Goal: Task Accomplishment & Management: Use online tool/utility

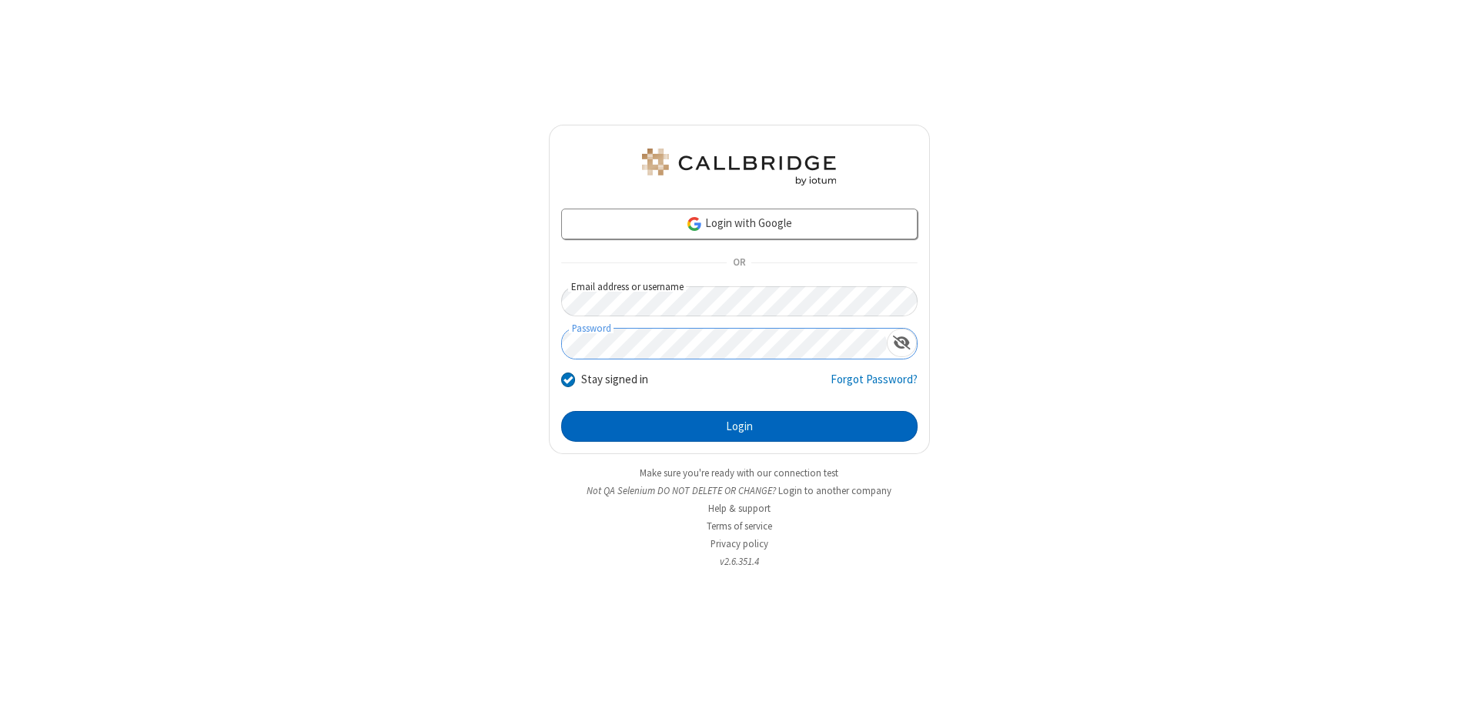
click at [739, 427] on button "Login" at bounding box center [739, 426] width 356 height 31
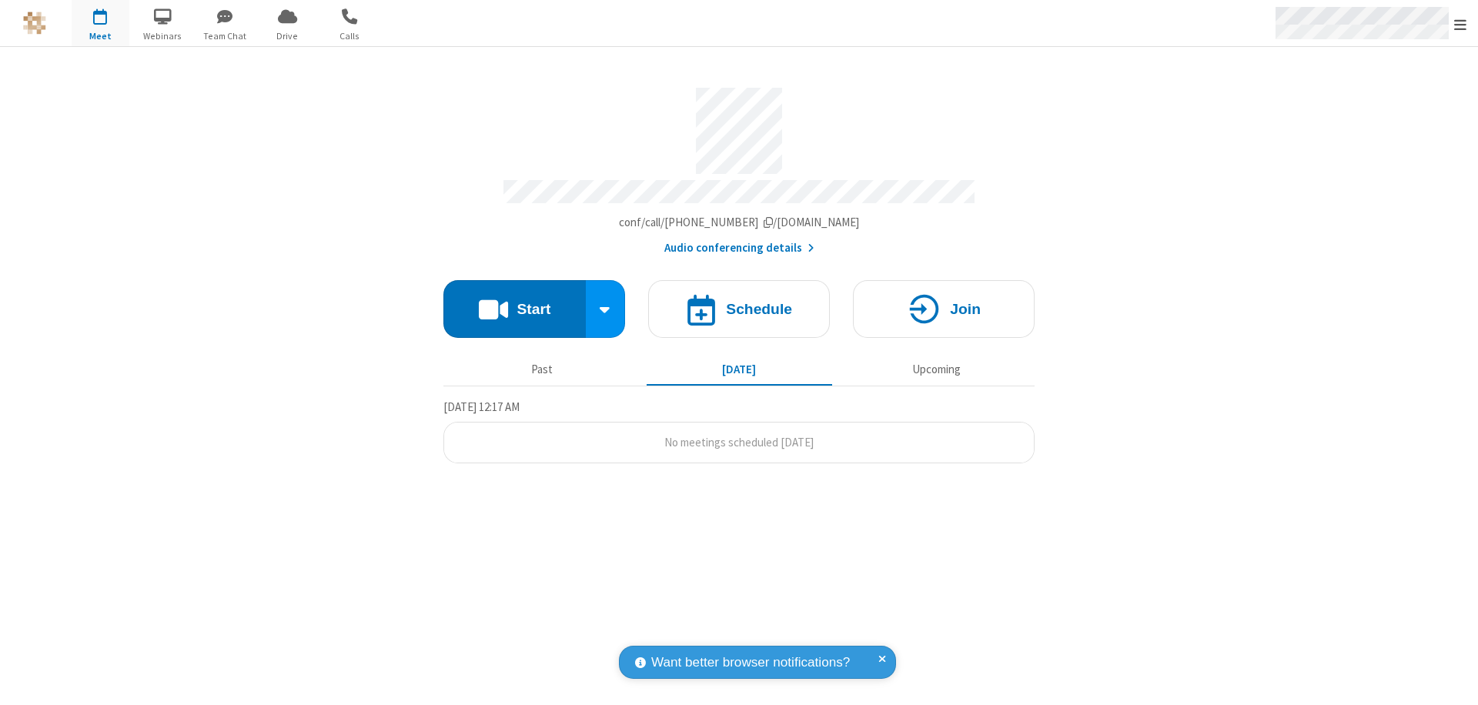
click at [1460, 24] on span "Open menu" at bounding box center [1460, 24] width 12 height 15
click at [287, 35] on span "Drive" at bounding box center [288, 36] width 58 height 14
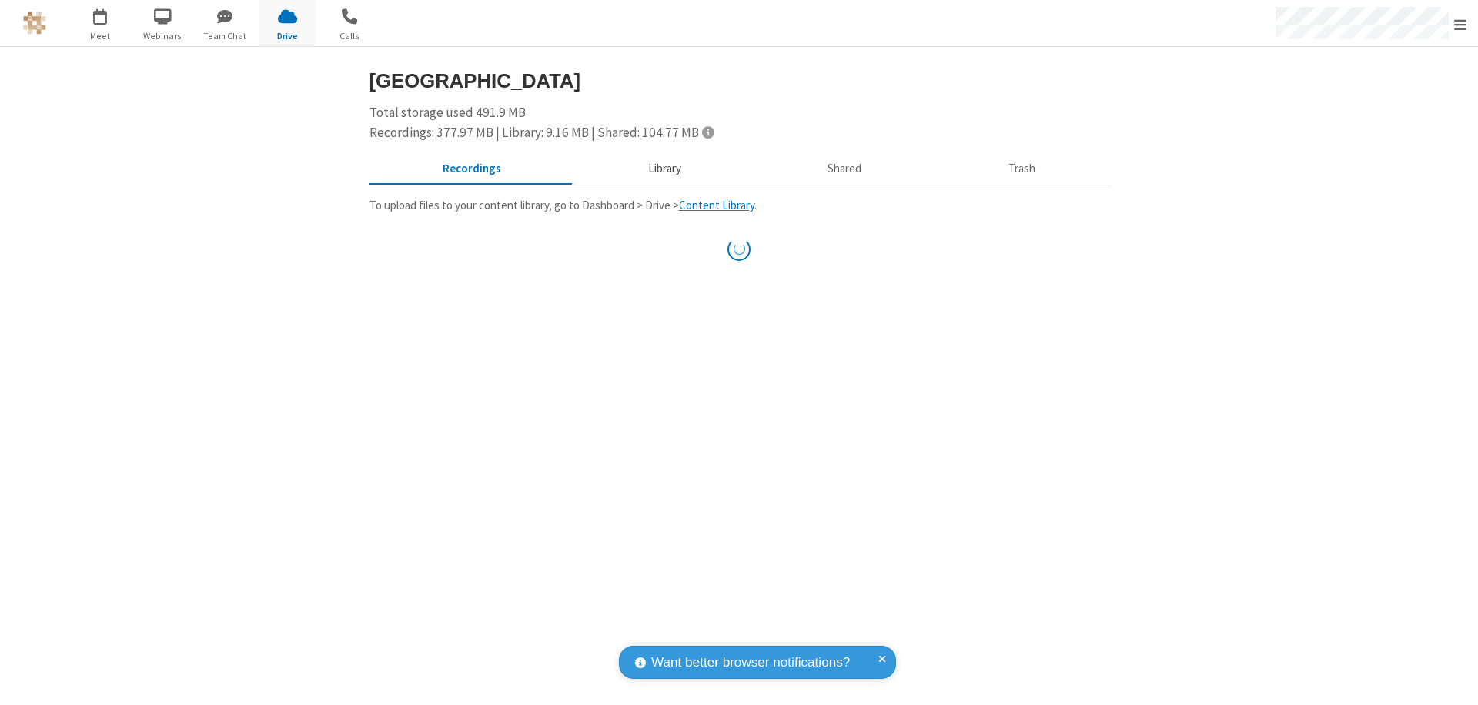
click at [657, 169] on button "Library" at bounding box center [664, 169] width 180 height 29
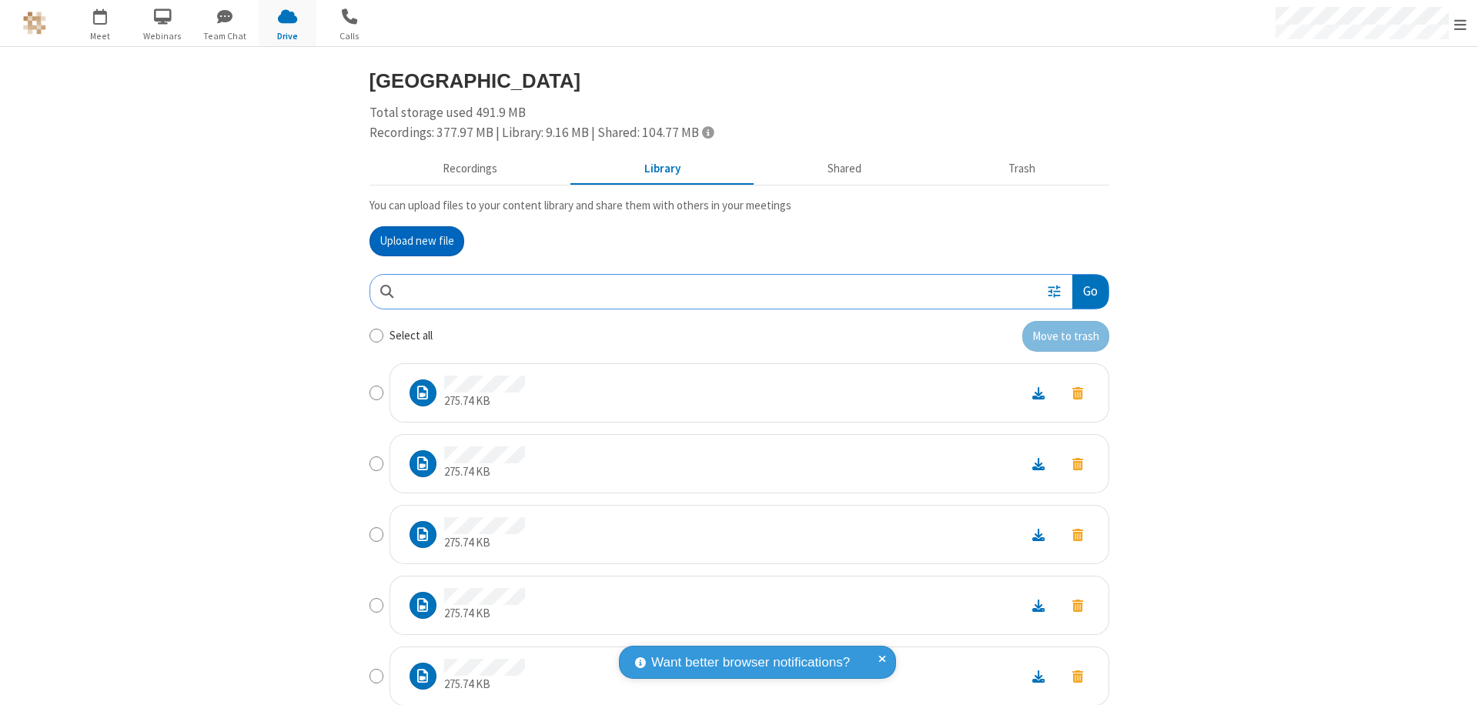
click at [410, 241] on button "Upload new file" at bounding box center [417, 241] width 95 height 31
